Goal: Information Seeking & Learning: Learn about a topic

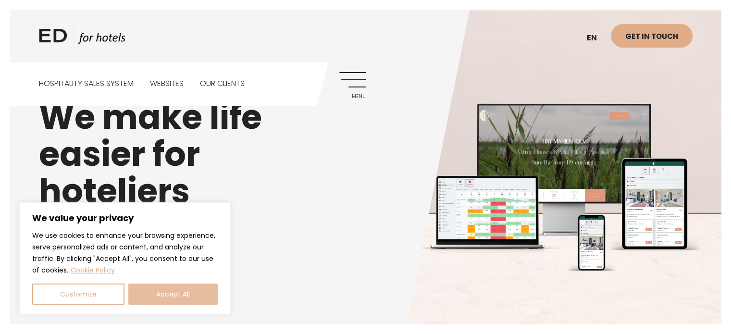
click at [187, 295] on button "Accept All" at bounding box center [172, 293] width 89 height 21
checkbox input "true"
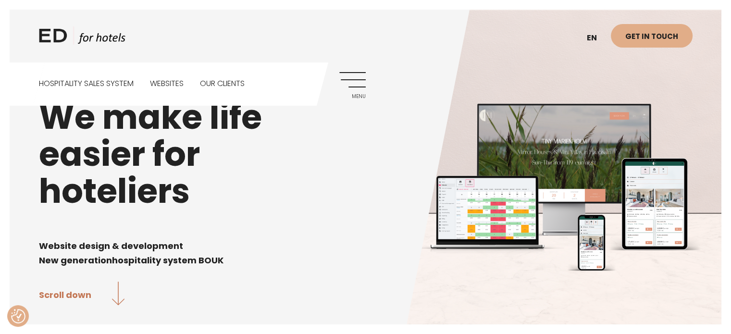
click at [241, 204] on h1 "We make life easier for hoteliers" at bounding box center [365, 153] width 653 height 111
drag, startPoint x: 546, startPoint y: 187, endPoint x: 538, endPoint y: 185, distance: 7.3
click at [545, 187] on h1 "We make life easier for hoteliers" at bounding box center [365, 153] width 653 height 111
click at [356, 83] on link "Menu" at bounding box center [352, 85] width 26 height 26
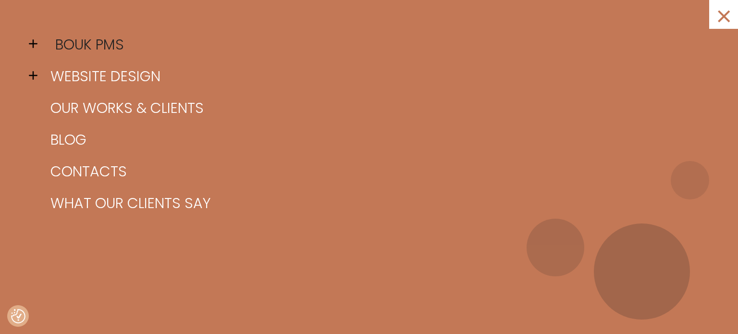
click at [52, 48] on link "BOUK PMS" at bounding box center [381, 45] width 666 height 32
click at [34, 37] on span at bounding box center [36, 44] width 14 height 14
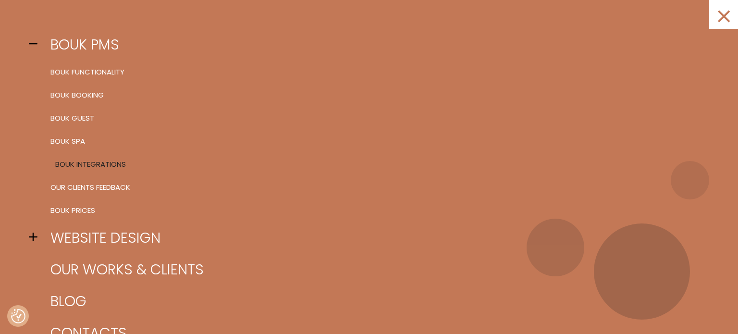
click at [100, 158] on link "BOUK Integrations" at bounding box center [381, 164] width 666 height 23
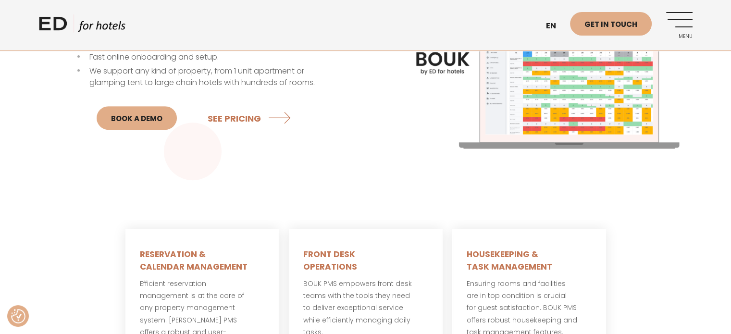
scroll to position [336, 0]
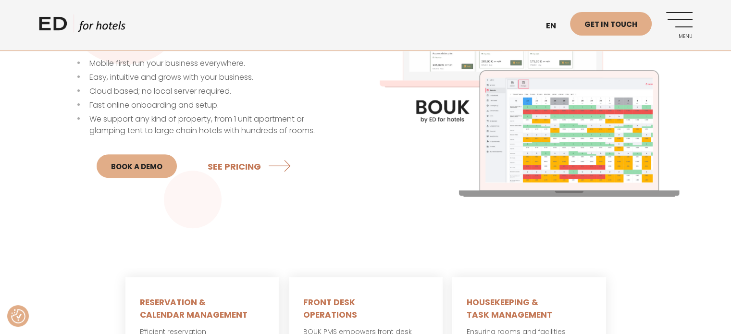
click at [550, 112] on img at bounding box center [529, 65] width 327 height 327
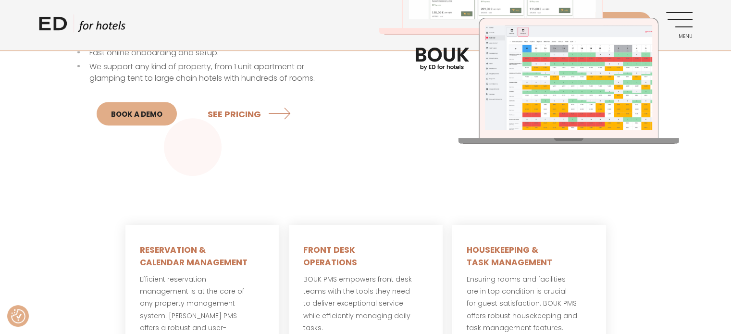
scroll to position [432, 0]
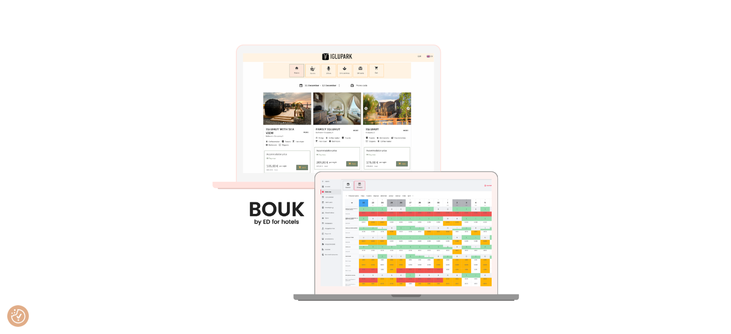
click at [455, 232] on img at bounding box center [365, 167] width 334 height 334
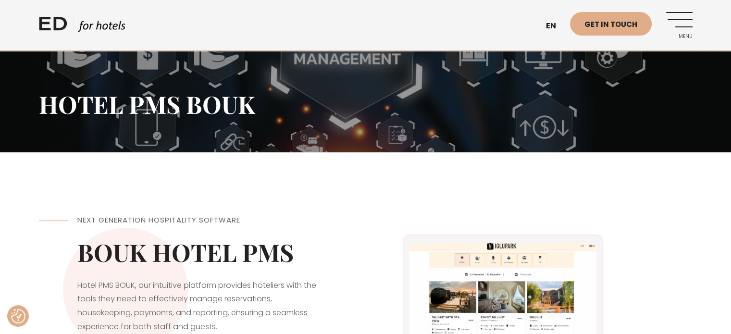
scroll to position [0, 0]
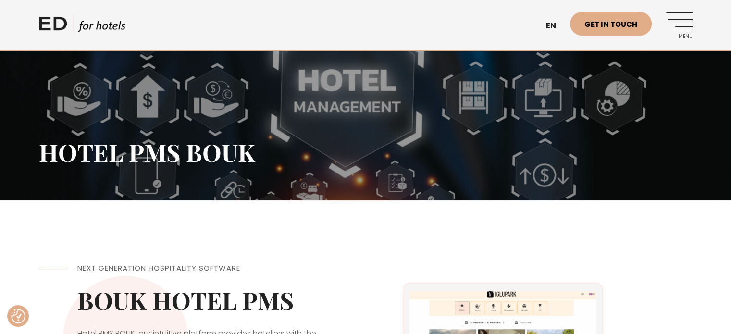
drag, startPoint x: 648, startPoint y: 15, endPoint x: 655, endPoint y: 14, distance: 6.3
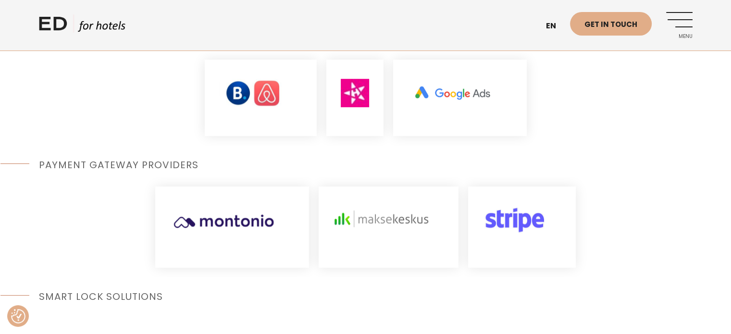
scroll to position [336, 0]
